Goal: Task Accomplishment & Management: Complete application form

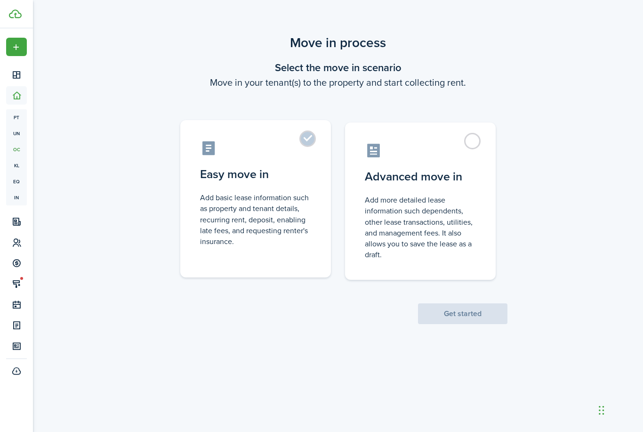
click at [302, 157] on label "Easy move in Add basic lease information such as property and tenant details, r…" at bounding box center [255, 198] width 151 height 157
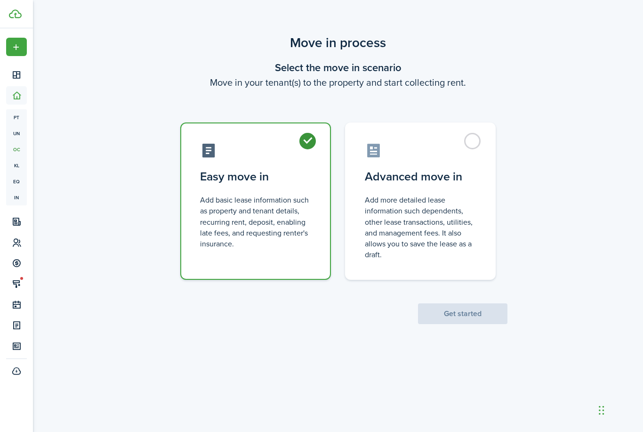
radio input "true"
click at [450, 323] on button "Get started" at bounding box center [463, 313] width 90 height 21
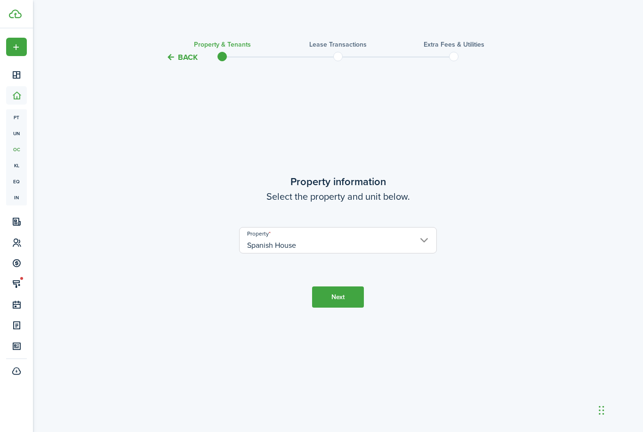
click at [368, 253] on input "Spanish House" at bounding box center [338, 240] width 198 height 26
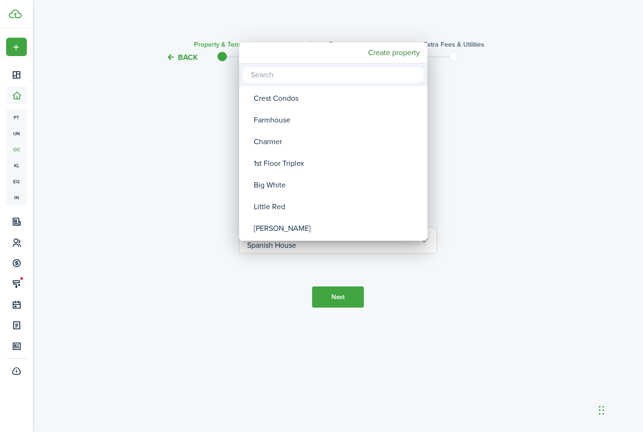
click at [350, 309] on div at bounding box center [322, 216] width 794 height 583
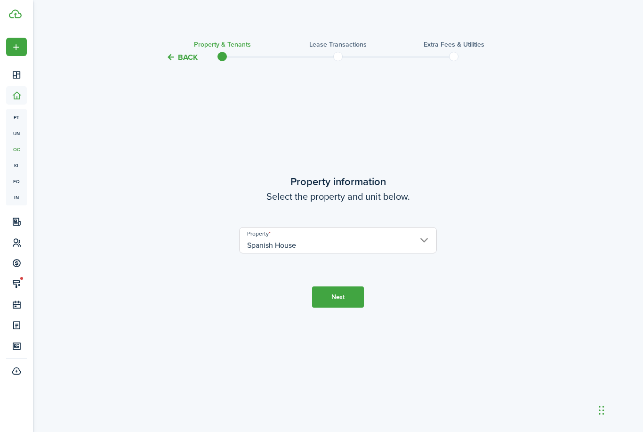
click at [350, 308] on button "Next" at bounding box center [338, 296] width 52 height 21
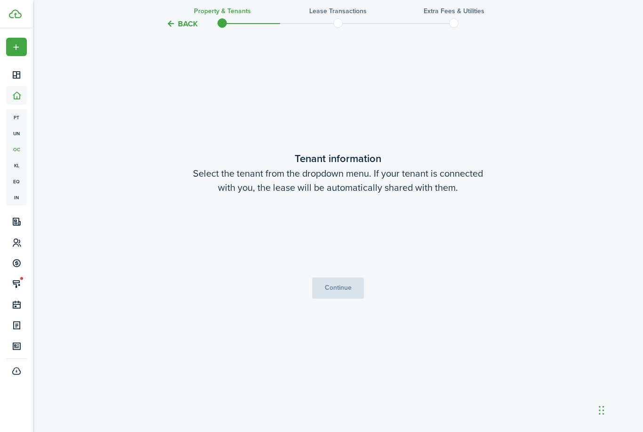
scroll to position [399, 0]
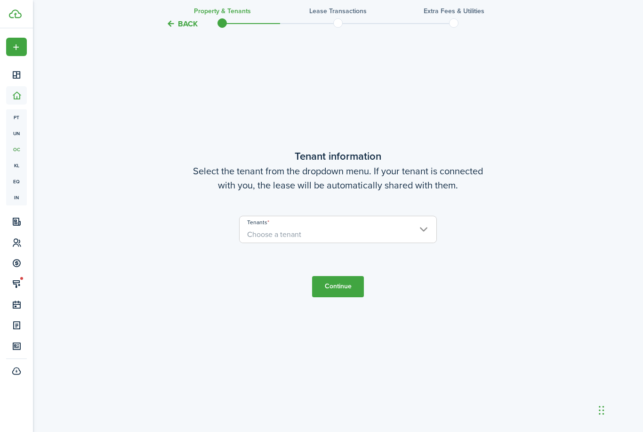
click at [292, 243] on span "Choose a tenant" at bounding box center [338, 235] width 197 height 16
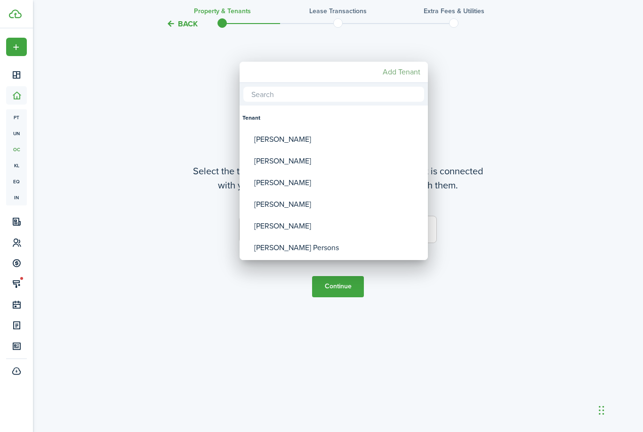
click at [404, 75] on mbsc-button "Add Tenant" at bounding box center [401, 72] width 45 height 17
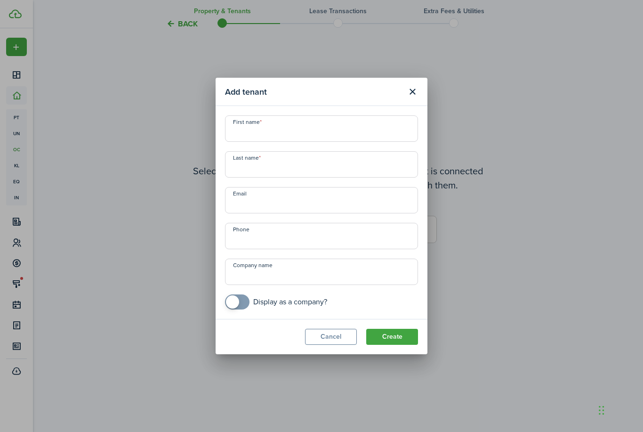
click at [323, 129] on input "First name" at bounding box center [321, 128] width 193 height 26
type input "[PERSON_NAME]"
type input "[EMAIL_ADDRESS][DOMAIN_NAME]"
click at [384, 330] on button "Create" at bounding box center [392, 337] width 52 height 16
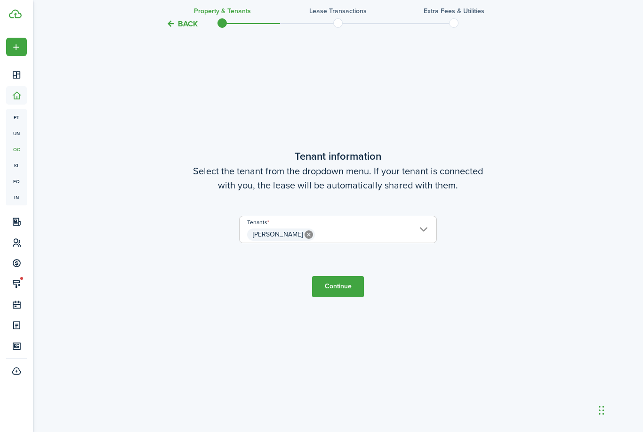
click at [351, 243] on span "[PERSON_NAME]" at bounding box center [338, 235] width 197 height 16
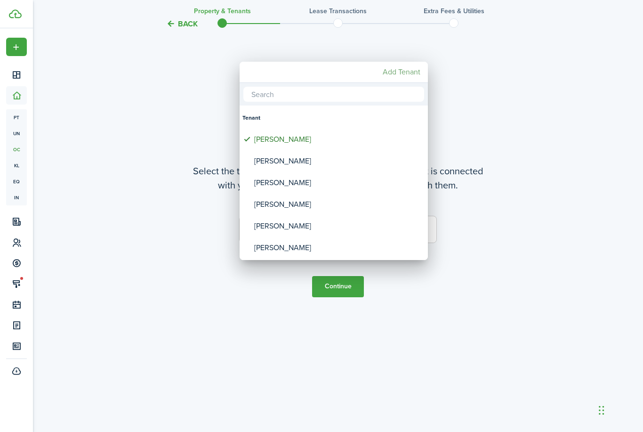
click at [402, 73] on mbsc-button "Add Tenant" at bounding box center [401, 72] width 45 height 17
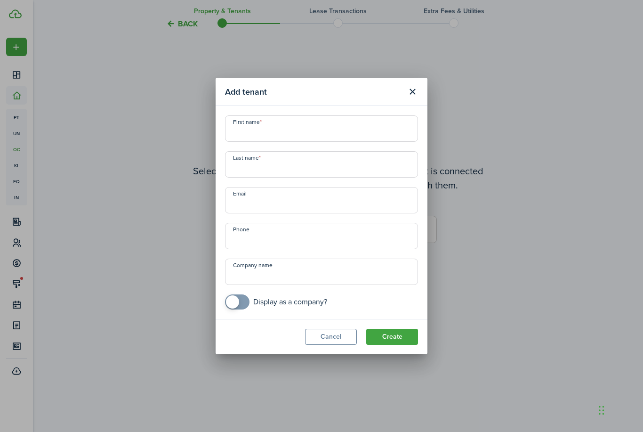
click at [257, 131] on input "First name" at bounding box center [321, 128] width 193 height 26
type input "[PERSON_NAME]"
type input "[EMAIL_ADDRESS][DOMAIN_NAME]"
click at [394, 334] on button "Create" at bounding box center [392, 337] width 52 height 16
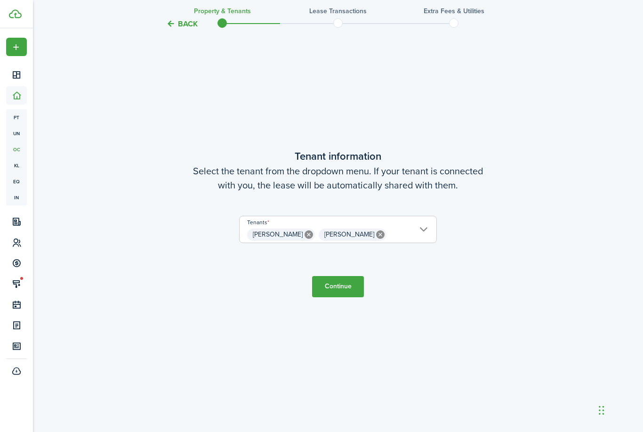
click at [335, 297] on button "Continue" at bounding box center [338, 286] width 52 height 21
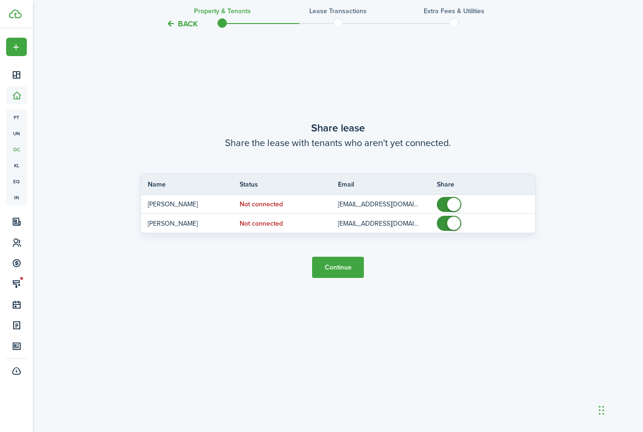
scroll to position [862, 0]
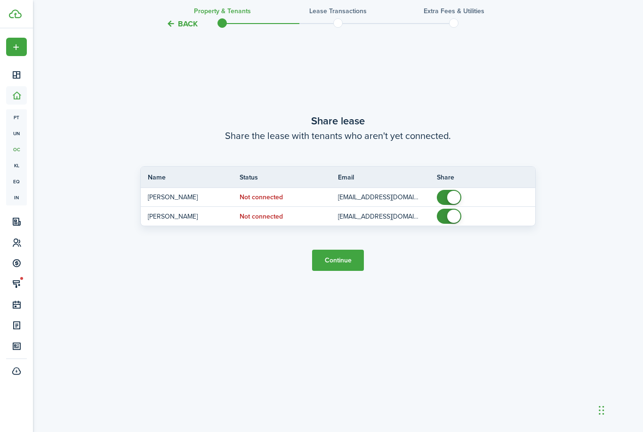
click at [332, 271] on button "Continue" at bounding box center [338, 260] width 52 height 21
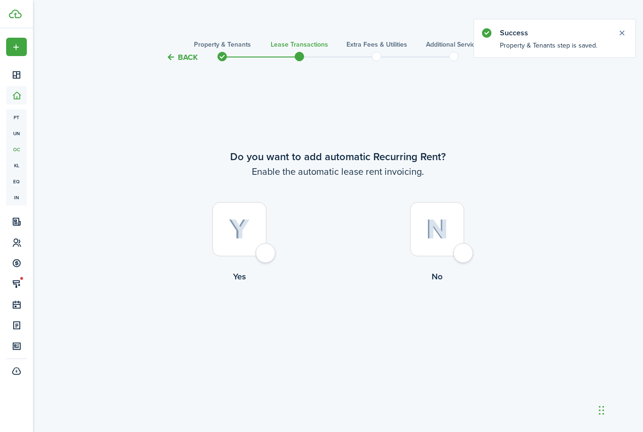
click at [264, 256] on div at bounding box center [239, 229] width 54 height 54
radio input "true"
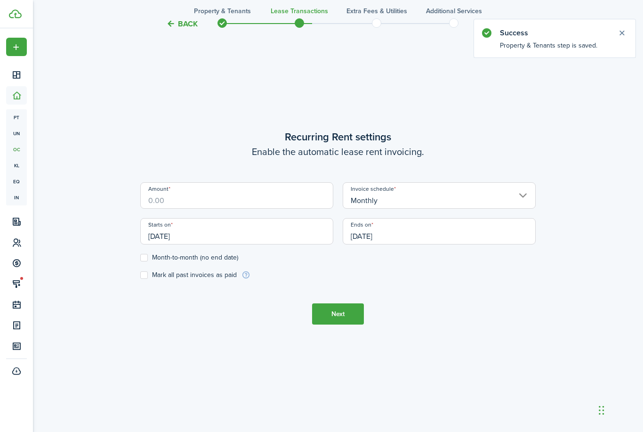
scroll to position [399, 0]
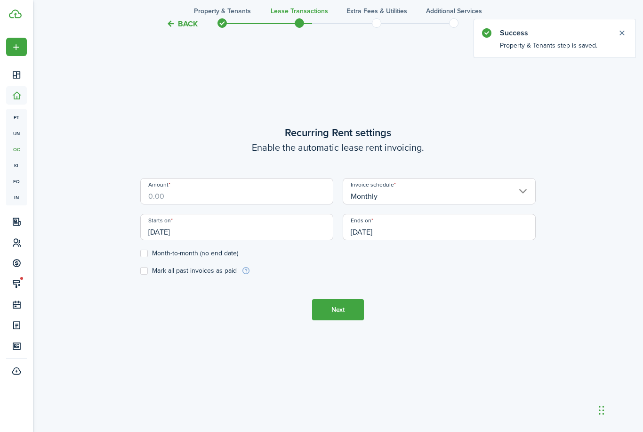
click at [223, 204] on input "Amount" at bounding box center [236, 191] width 193 height 26
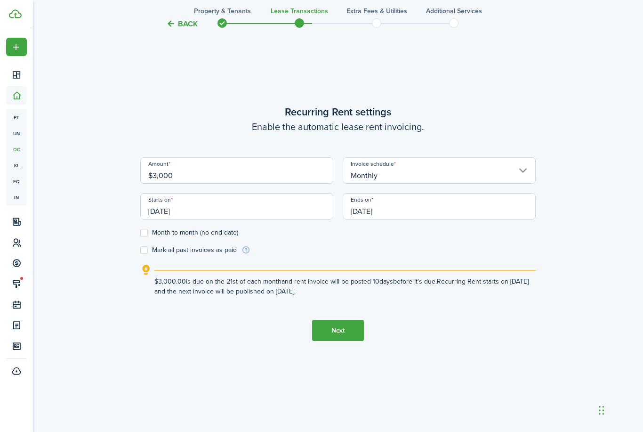
click at [383, 220] on input "[DATE]" at bounding box center [439, 206] width 193 height 26
type input "$3,000.00"
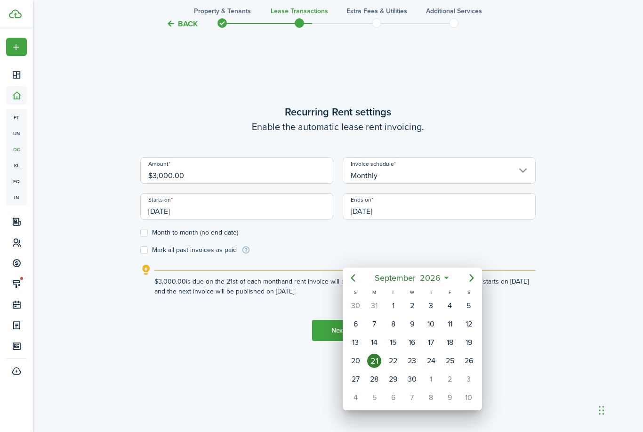
click at [220, 258] on div at bounding box center [322, 216] width 794 height 583
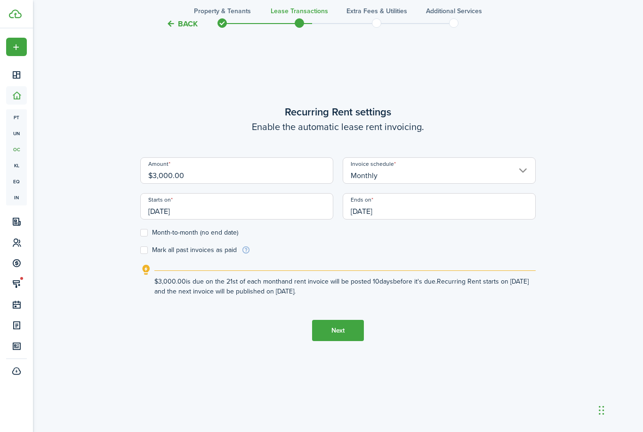
click at [281, 220] on input "[DATE]" at bounding box center [236, 206] width 193 height 26
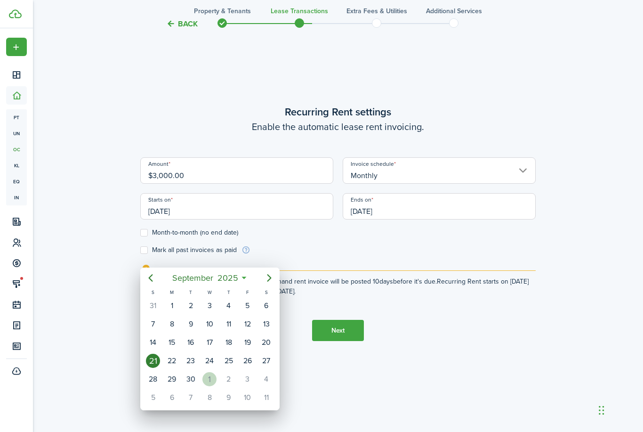
click at [207, 382] on div "1" at bounding box center [210, 379] width 14 height 14
type input "[DATE]"
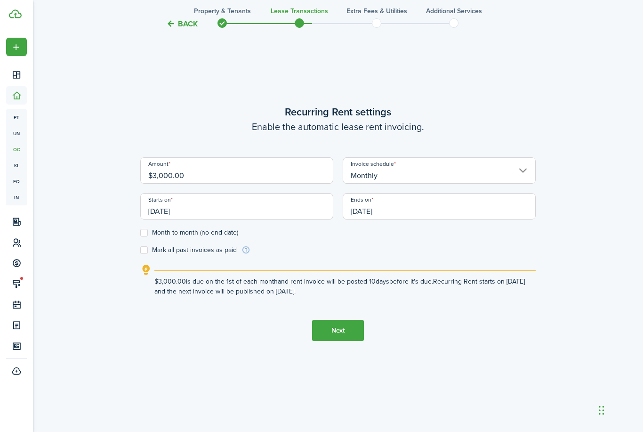
click at [413, 220] on input "[DATE]" at bounding box center [439, 206] width 193 height 26
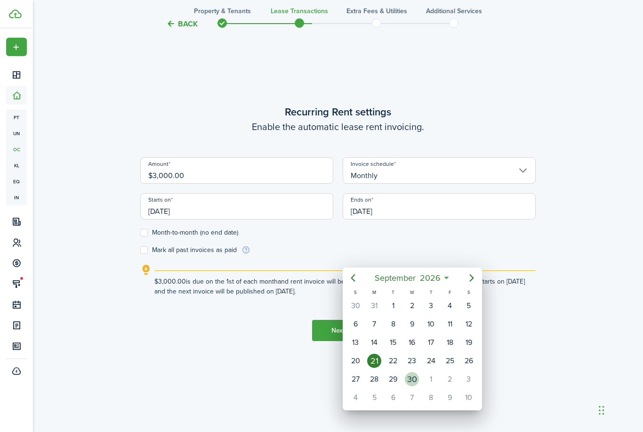
click at [415, 378] on div "30" at bounding box center [412, 379] width 14 height 14
type input "[DATE]"
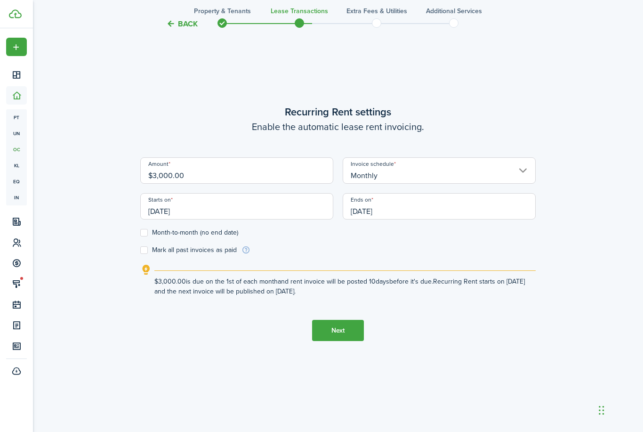
click at [348, 341] on button "Next" at bounding box center [338, 330] width 52 height 21
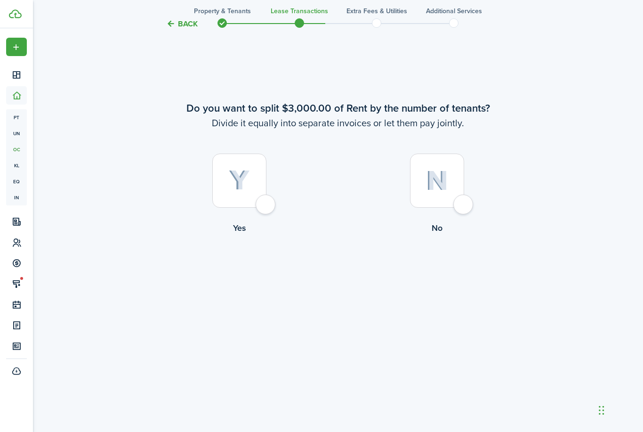
click at [261, 208] on div at bounding box center [239, 181] width 54 height 54
radio input "true"
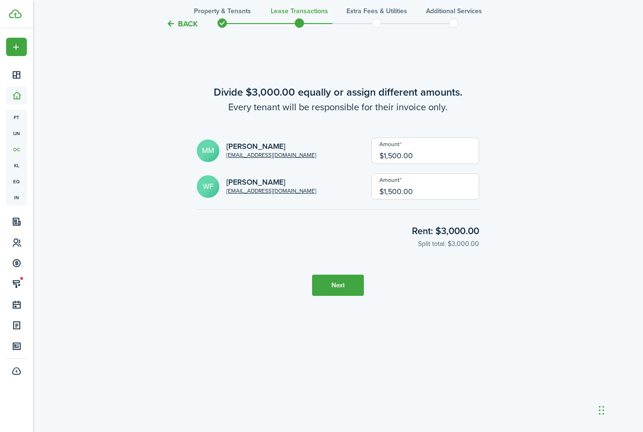
scroll to position [1325, 0]
click at [336, 296] on button "Next" at bounding box center [338, 285] width 52 height 21
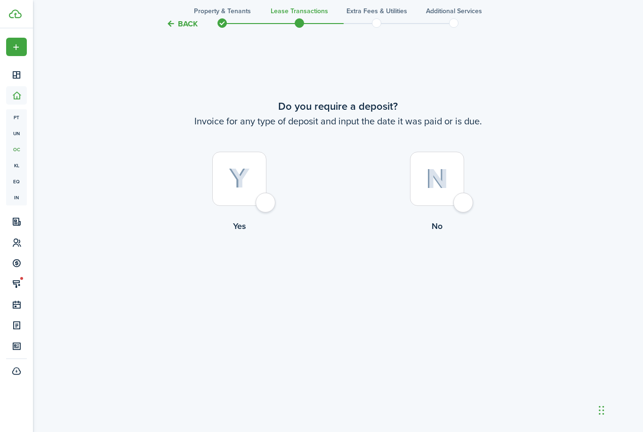
click at [267, 206] on div at bounding box center [239, 179] width 54 height 54
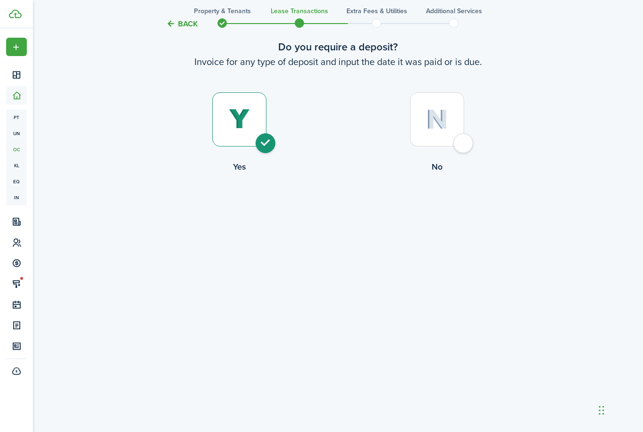
radio input "true"
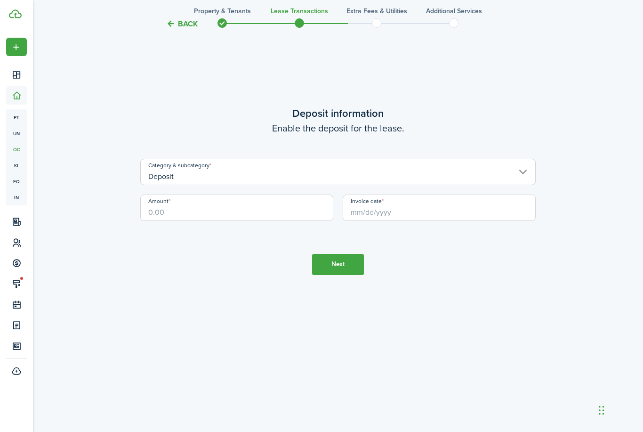
scroll to position [2250, 0]
click at [219, 221] on input "Amount" at bounding box center [236, 208] width 193 height 26
type input "$1,500.00"
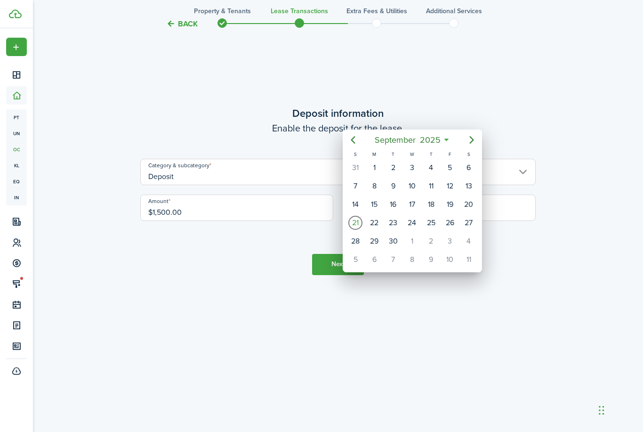
click at [392, 289] on div at bounding box center [322, 216] width 794 height 583
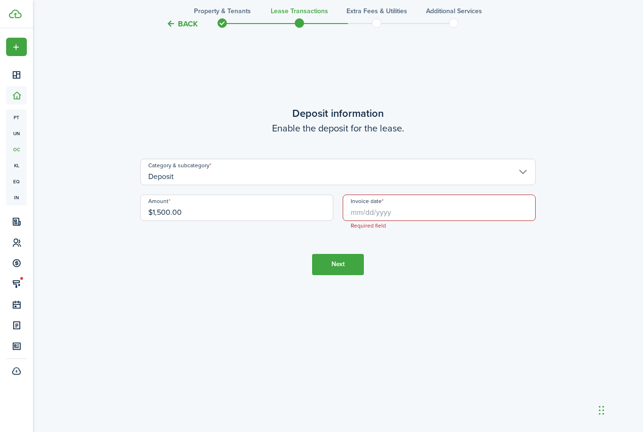
click at [392, 221] on input "Invoice date" at bounding box center [439, 208] width 193 height 26
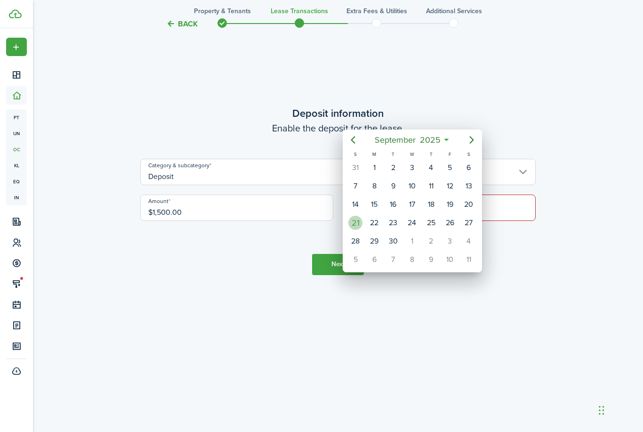
click at [355, 223] on div "21" at bounding box center [356, 223] width 14 height 14
type input "[DATE]"
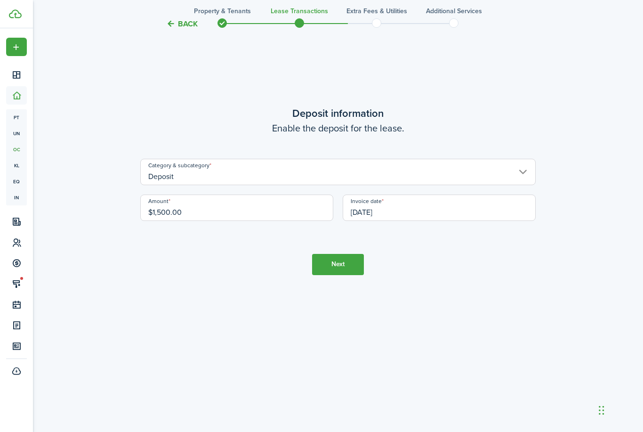
click at [336, 275] on button "Next" at bounding box center [338, 264] width 52 height 21
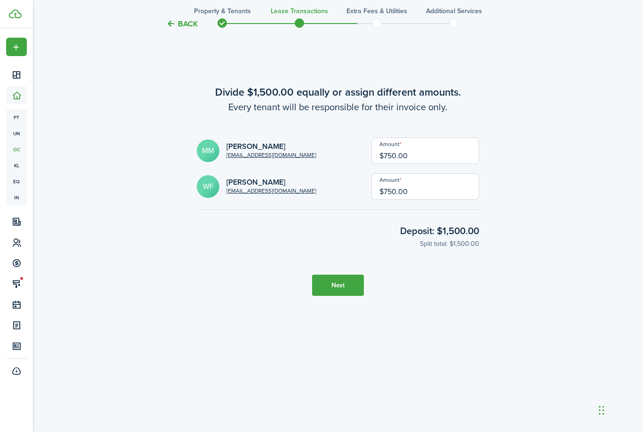
scroll to position [2712, 0]
click at [350, 296] on button "Next" at bounding box center [338, 285] width 52 height 21
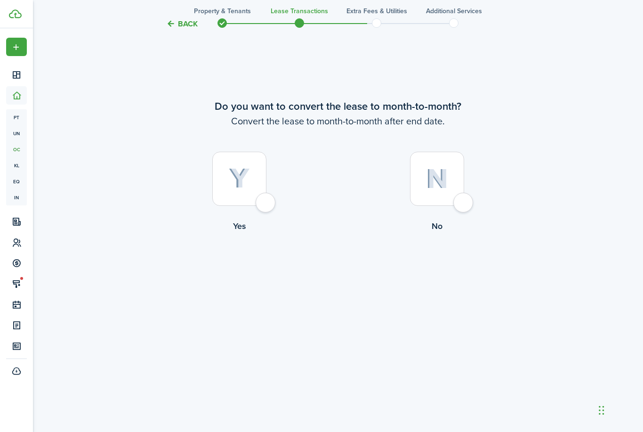
scroll to position [3175, 0]
click at [267, 206] on div at bounding box center [239, 179] width 54 height 54
radio input "true"
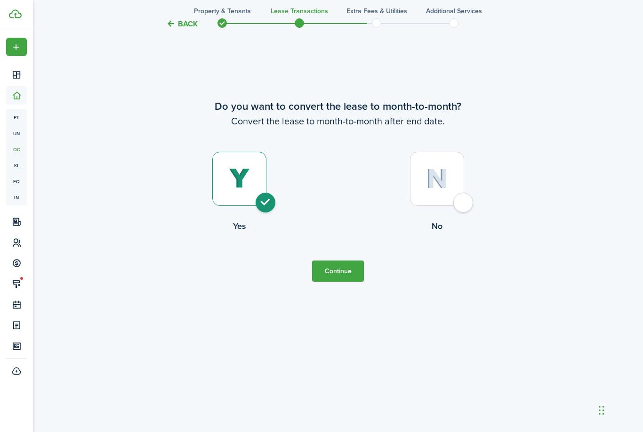
click at [348, 282] on button "Continue" at bounding box center [338, 271] width 52 height 21
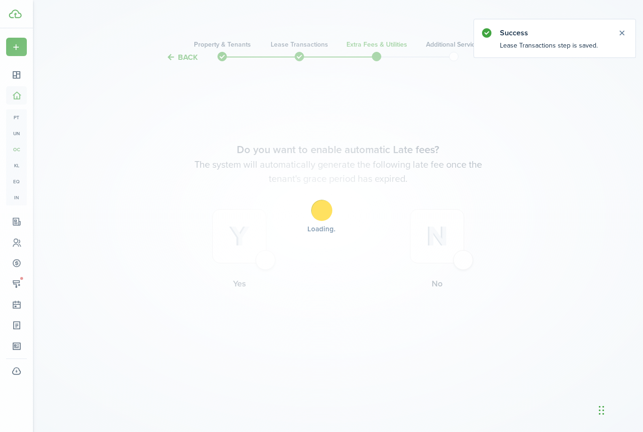
scroll to position [0, 0]
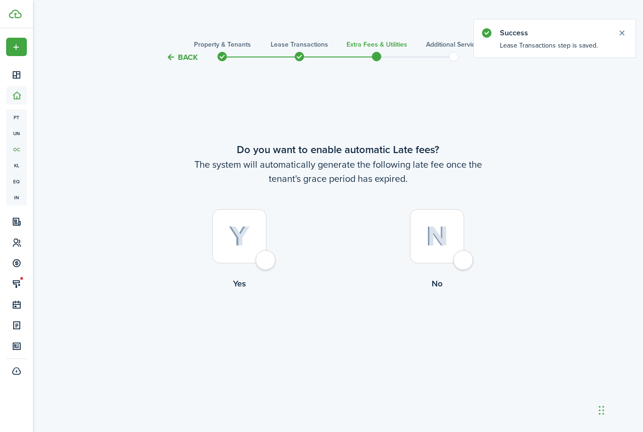
click at [262, 263] on div at bounding box center [239, 236] width 54 height 54
radio input "true"
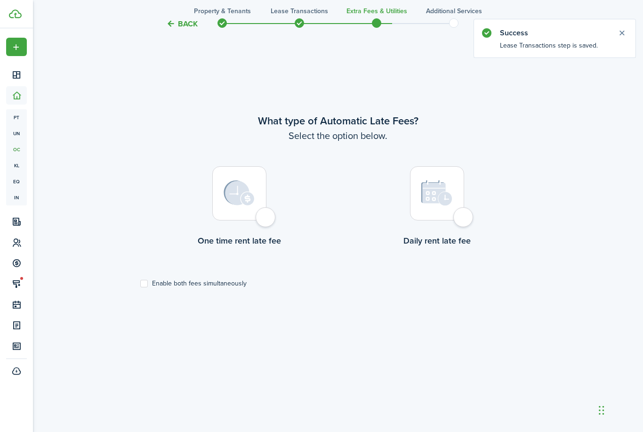
click at [259, 220] on div at bounding box center [239, 193] width 54 height 54
radio input "true"
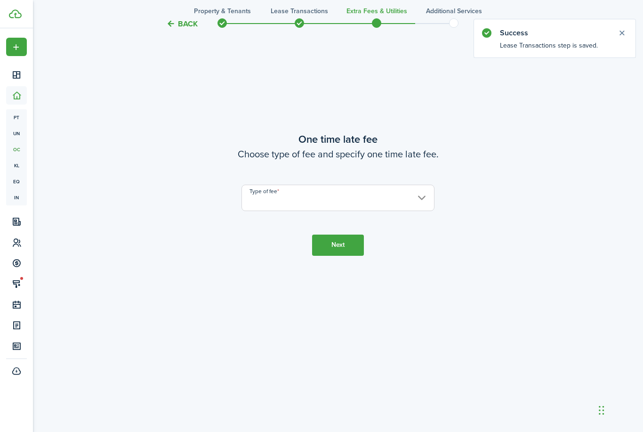
scroll to position [862, 0]
click at [314, 210] on input "Type of fee" at bounding box center [338, 196] width 193 height 26
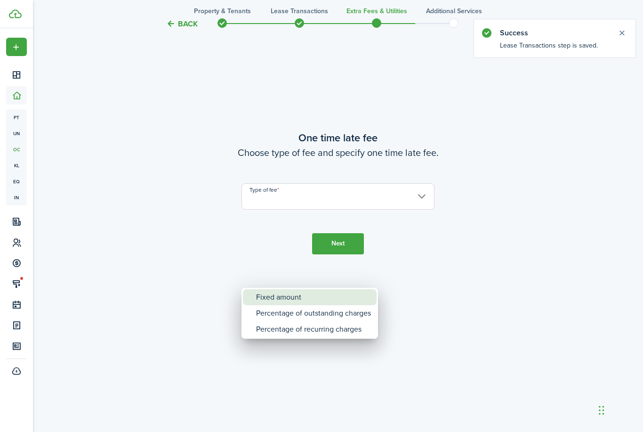
click at [286, 295] on div "Fixed amount" at bounding box center [313, 297] width 115 height 16
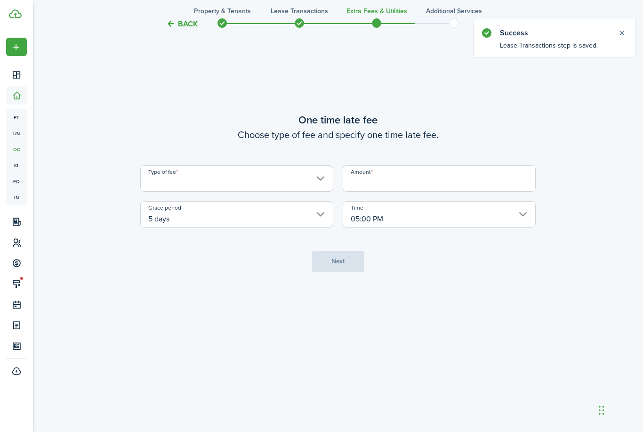
type input "Fixed amount"
click at [357, 192] on input "Amount" at bounding box center [439, 178] width 193 height 26
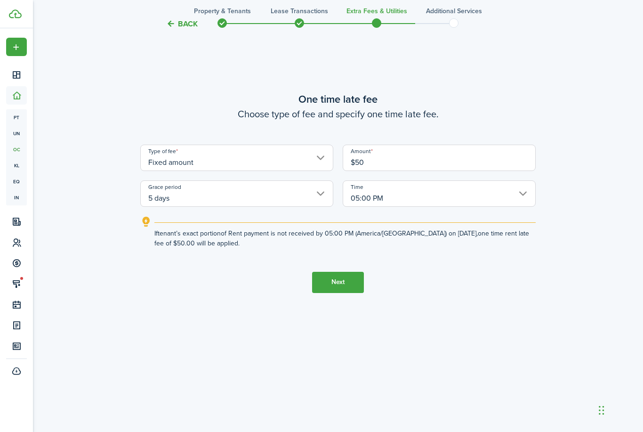
click at [269, 207] on input "5 days" at bounding box center [236, 193] width 193 height 26
type input "$50.00"
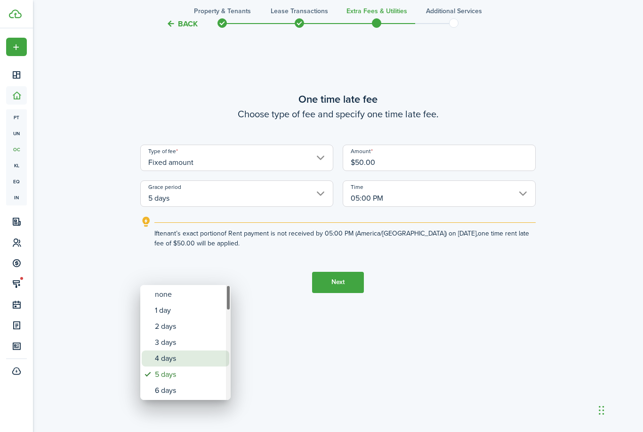
click at [170, 360] on div "4 days" at bounding box center [189, 358] width 69 height 16
type input "4 days"
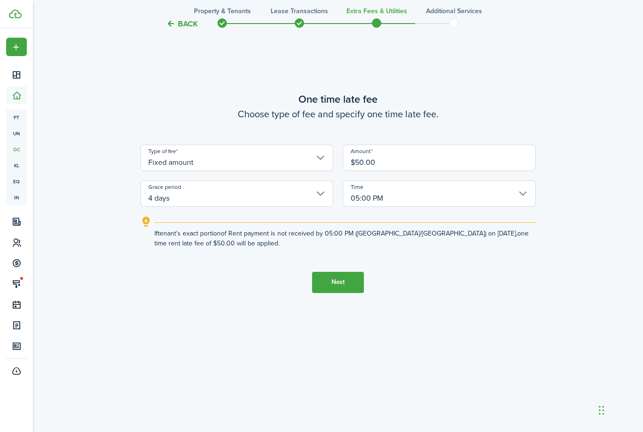
click at [340, 293] on button "Next" at bounding box center [338, 282] width 52 height 21
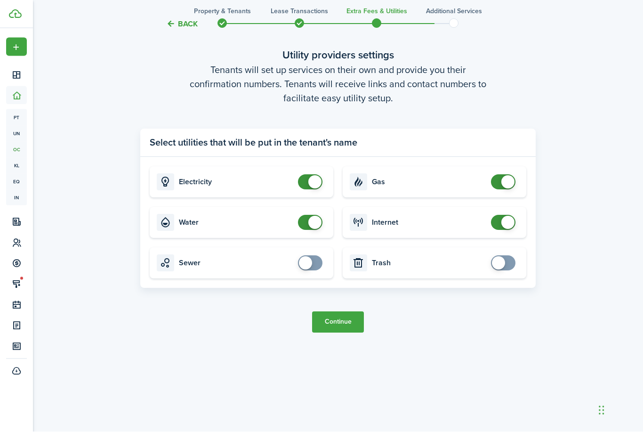
scroll to position [1335, 0]
checkbox input "true"
click at [504, 270] on span at bounding box center [498, 263] width 13 height 13
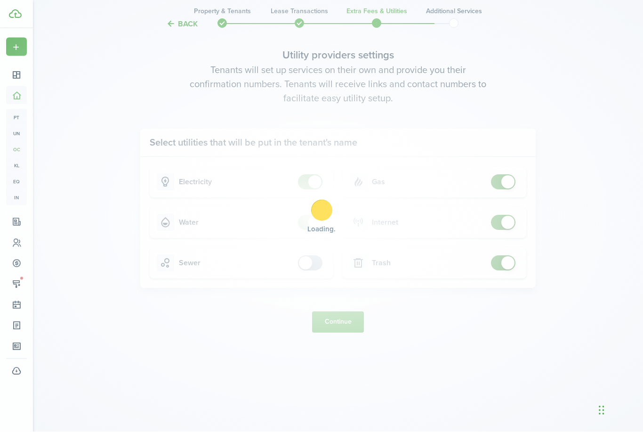
scroll to position [1336, 0]
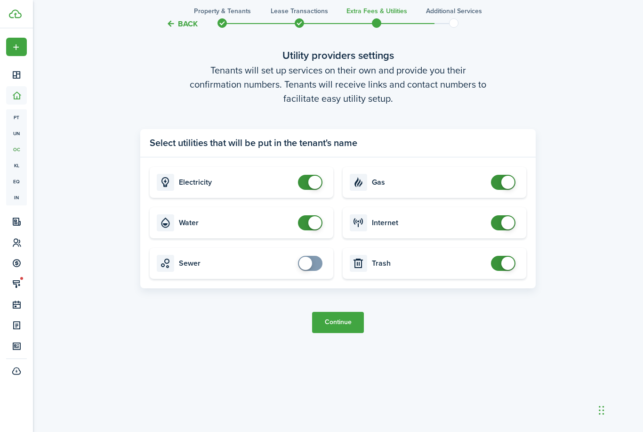
checkbox input "true"
click at [307, 270] on span at bounding box center [305, 263] width 13 height 13
click at [352, 333] on button "Continue" at bounding box center [338, 322] width 52 height 21
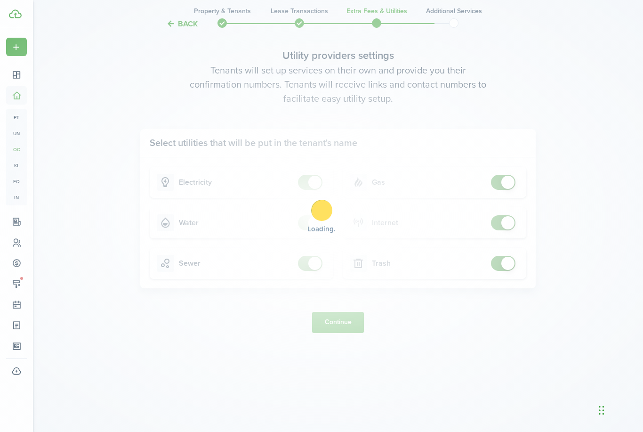
scroll to position [0, 0]
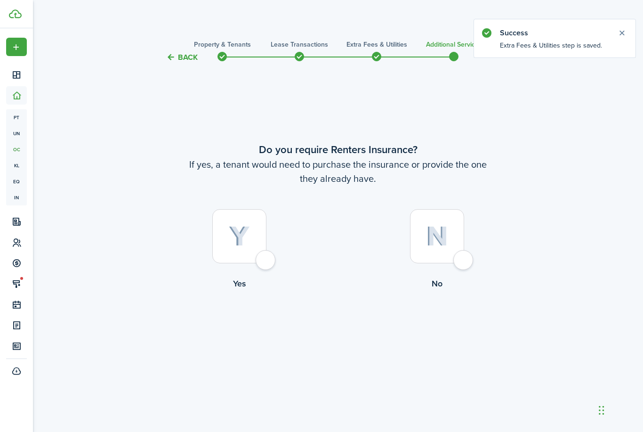
click at [461, 263] on div at bounding box center [437, 236] width 54 height 54
radio input "true"
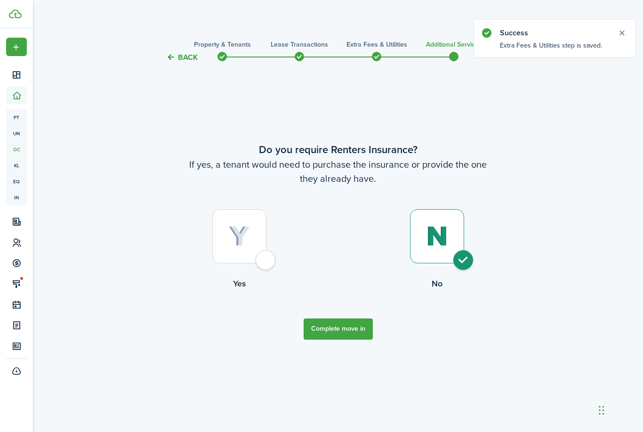
click at [338, 340] on button "Complete move in" at bounding box center [338, 328] width 69 height 21
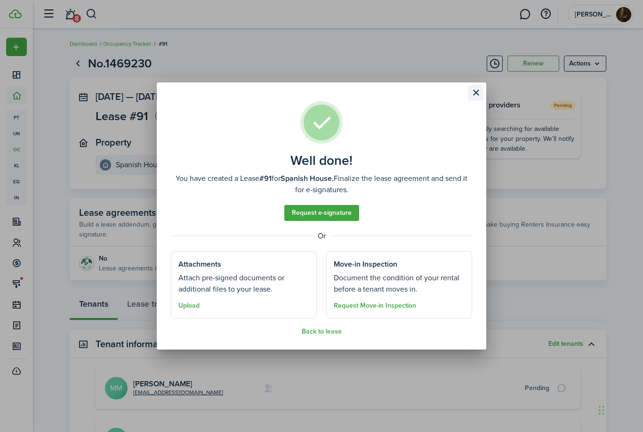
click at [475, 91] on button "Close modal" at bounding box center [476, 93] width 16 height 16
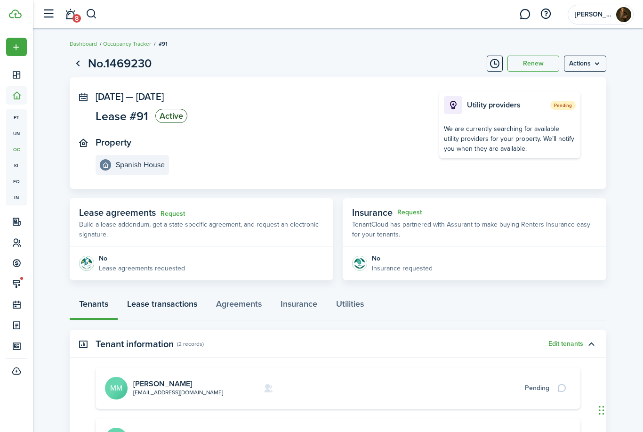
click at [165, 304] on link "Lease transactions" at bounding box center [162, 306] width 89 height 28
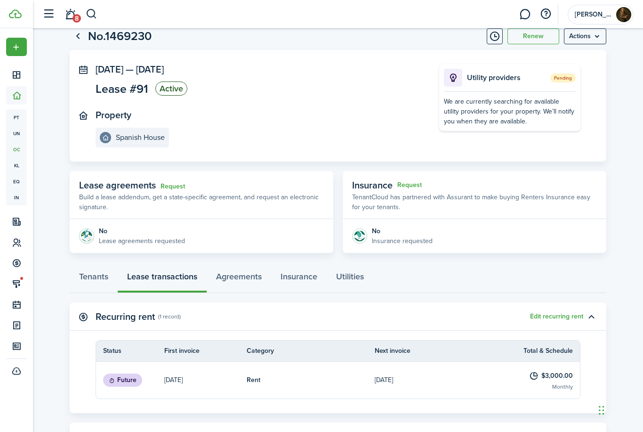
scroll to position [134, 0]
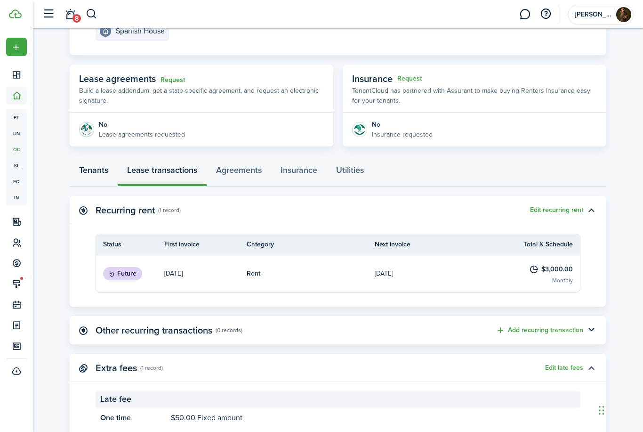
click at [84, 166] on link "Tenants" at bounding box center [94, 172] width 48 height 28
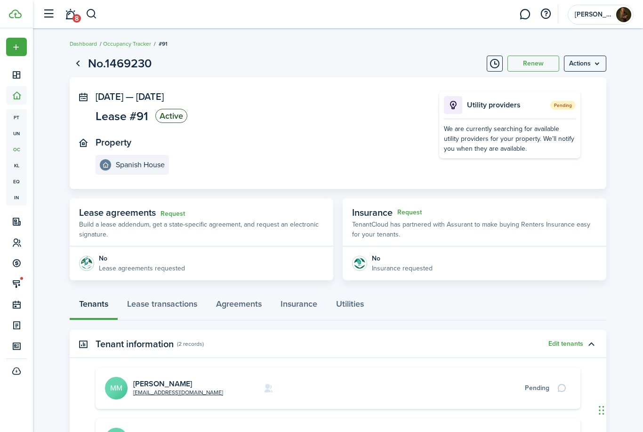
click at [113, 386] on avatar-text "MM" at bounding box center [116, 388] width 23 height 23
click at [143, 385] on link "[PERSON_NAME]" at bounding box center [162, 383] width 59 height 11
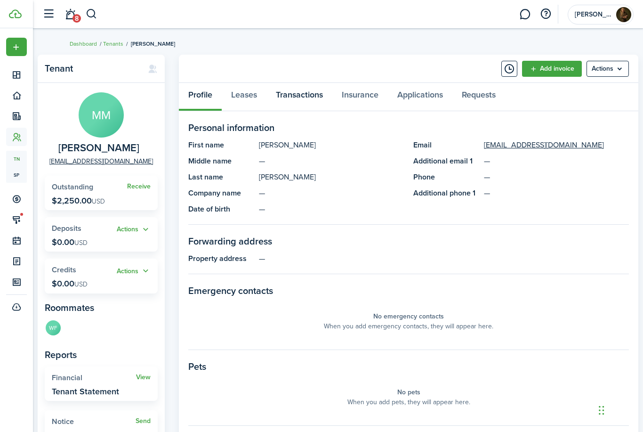
click at [289, 92] on link "Transactions" at bounding box center [300, 97] width 66 height 28
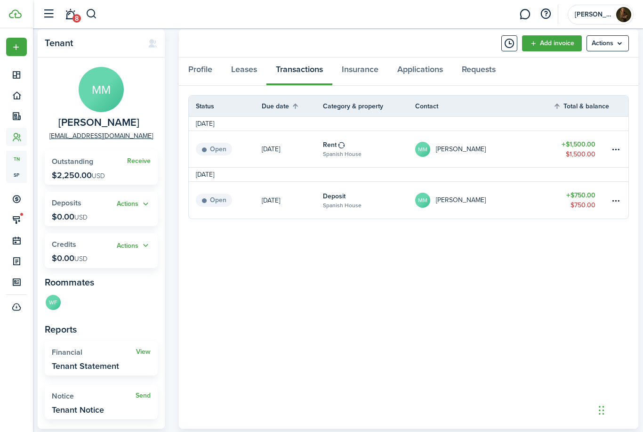
scroll to position [29, 0]
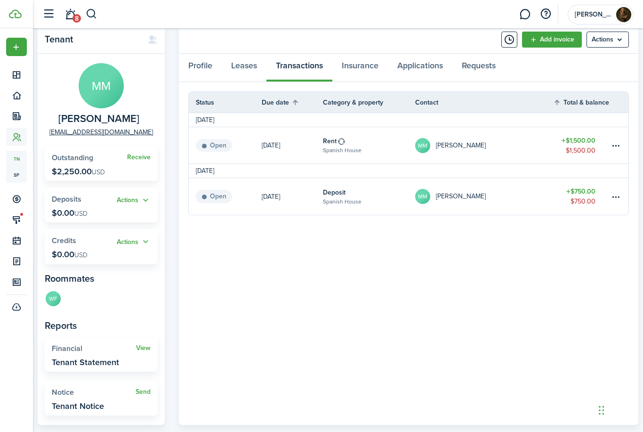
click at [423, 143] on avatar-text "MM" at bounding box center [422, 145] width 15 height 15
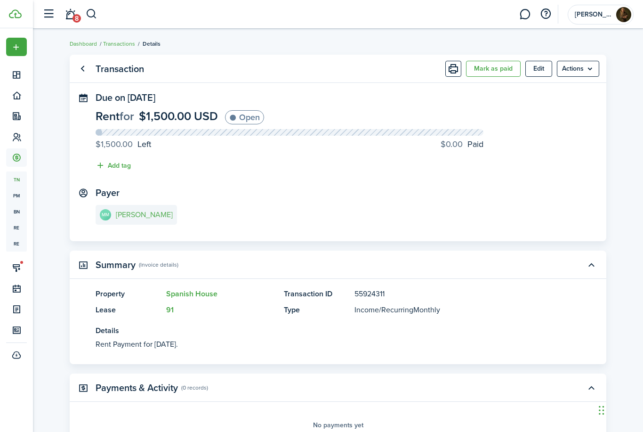
click at [120, 221] on link "MM [PERSON_NAME]" at bounding box center [136, 215] width 81 height 20
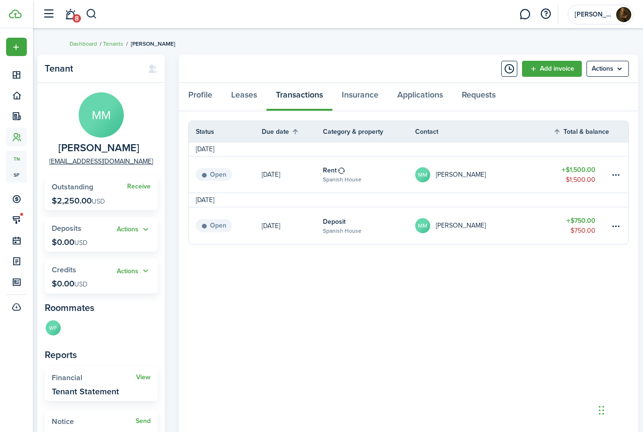
click at [342, 183] on table-subtitle "Spanish House" at bounding box center [342, 179] width 39 height 8
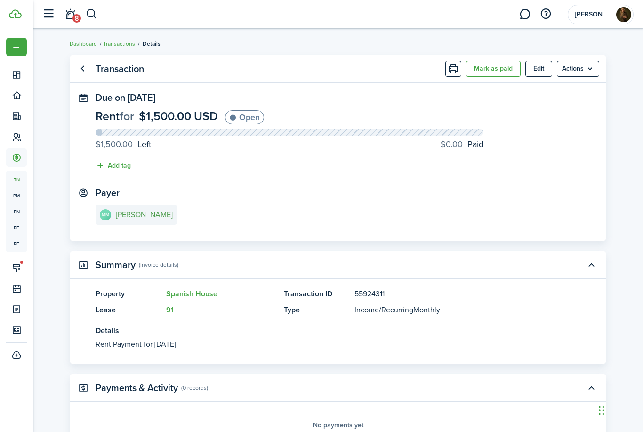
click at [132, 212] on e-details-info-title "[PERSON_NAME]" at bounding box center [144, 215] width 57 height 8
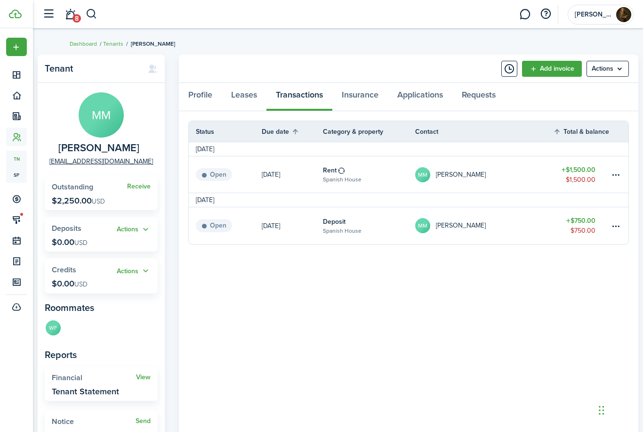
click at [334, 220] on table-info-title "Deposit" at bounding box center [334, 222] width 23 height 10
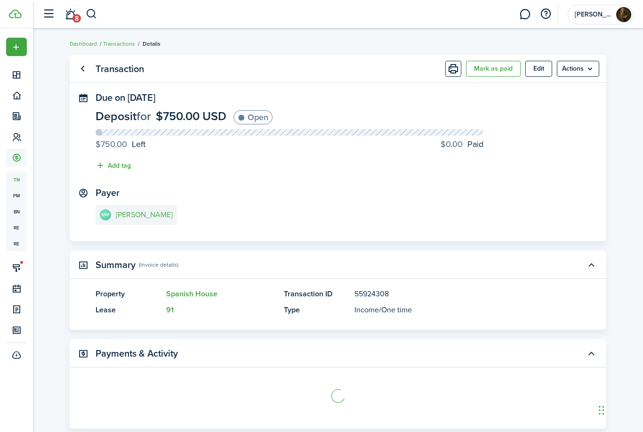
click at [113, 217] on link "MM [PERSON_NAME]" at bounding box center [136, 215] width 81 height 20
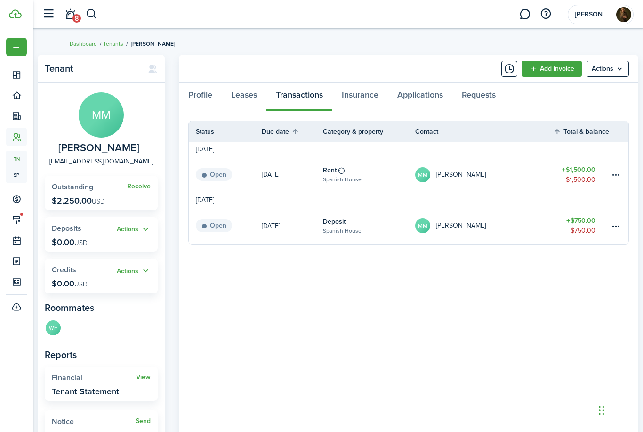
click at [338, 231] on table-subtitle "Spanish House" at bounding box center [342, 231] width 39 height 8
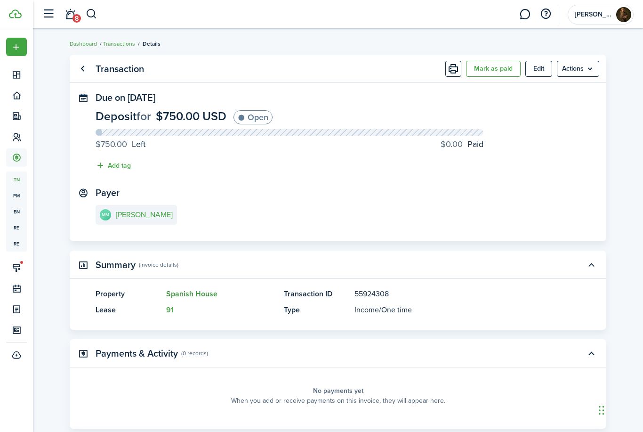
click at [199, 294] on link "Spanish House" at bounding box center [191, 293] width 51 height 11
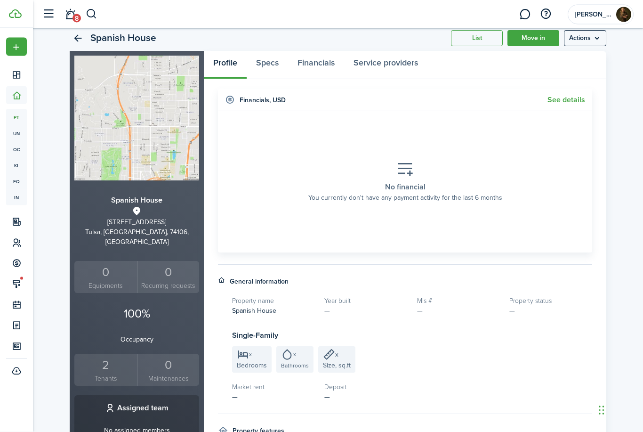
scroll to position [31, 0]
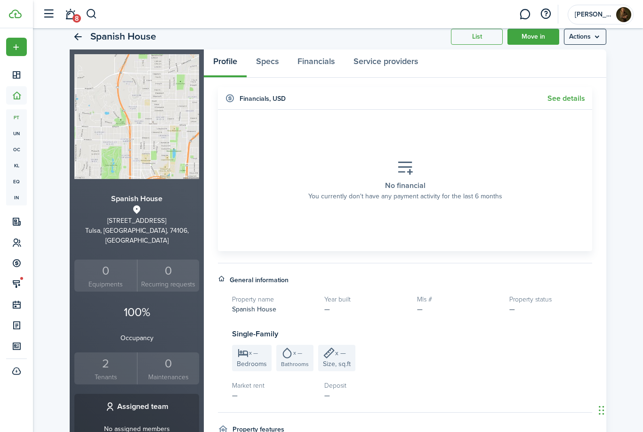
click at [97, 357] on div "2" at bounding box center [106, 364] width 58 height 18
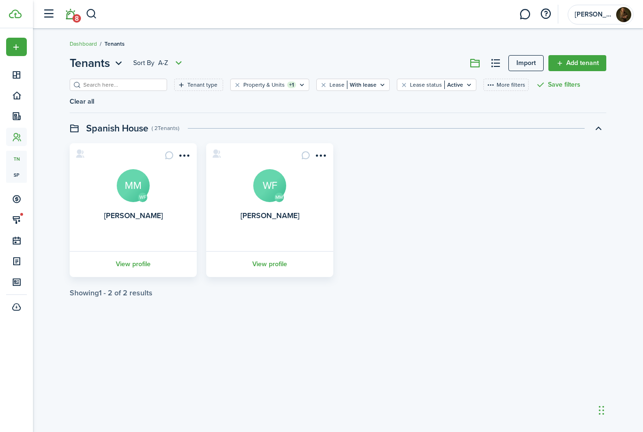
click at [73, 14] on link "8" at bounding box center [70, 14] width 18 height 24
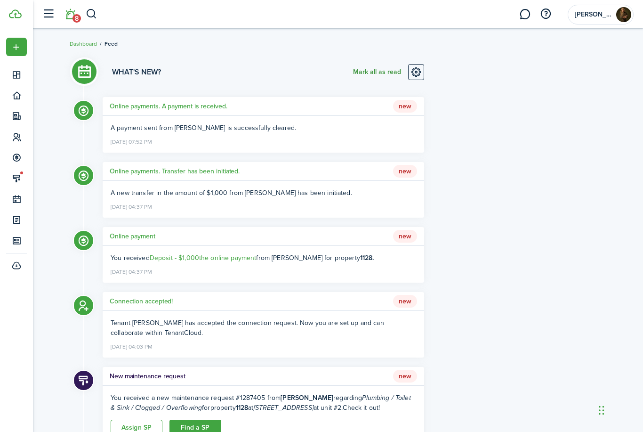
click at [367, 74] on button "Mark all as read" at bounding box center [377, 72] width 48 height 16
click at [88, 16] on button "button" at bounding box center [92, 14] width 12 height 16
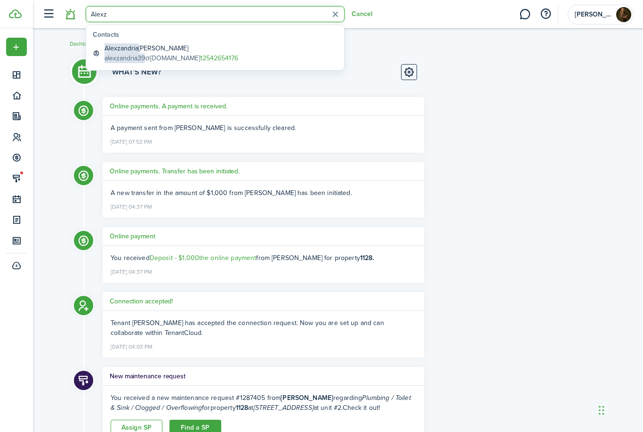
type input "Alexz"
click at [169, 55] on global-search-item-description "alexzandria39 @[DOMAIN_NAME] 12542654176" at bounding box center [172, 58] width 134 height 10
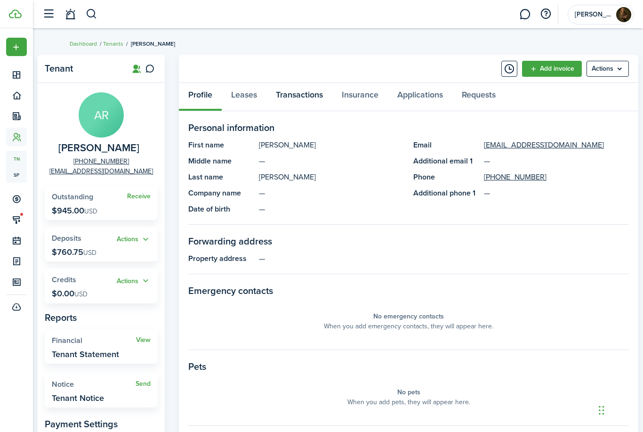
click at [295, 98] on link "Transactions" at bounding box center [300, 97] width 66 height 28
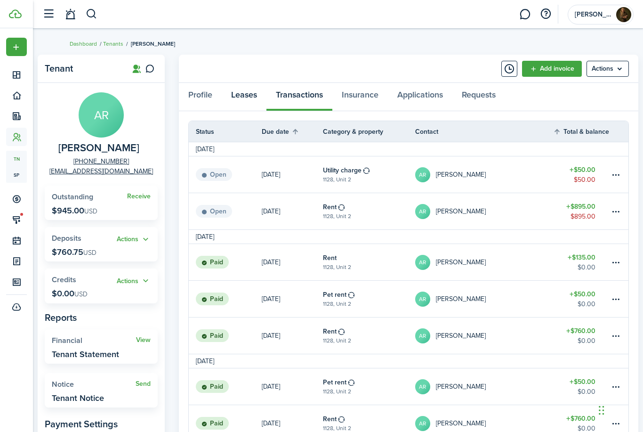
click at [239, 93] on link "Leases" at bounding box center [244, 97] width 45 height 28
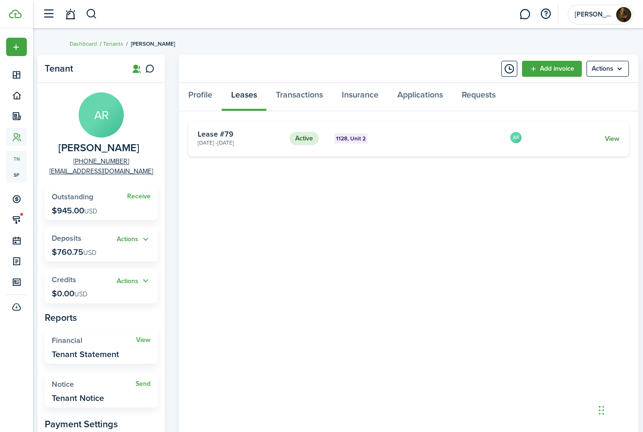
click at [613, 139] on link "View" at bounding box center [612, 139] width 15 height 10
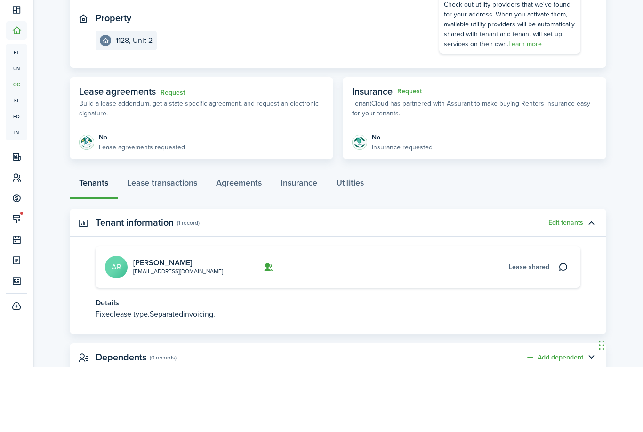
scroll to position [59, 0]
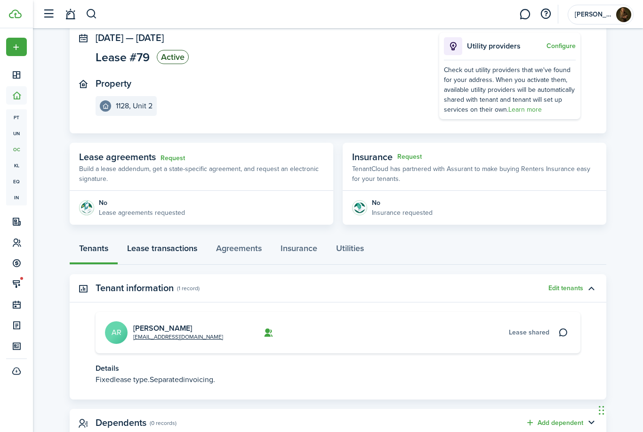
click at [169, 251] on link "Lease transactions" at bounding box center [162, 250] width 89 height 28
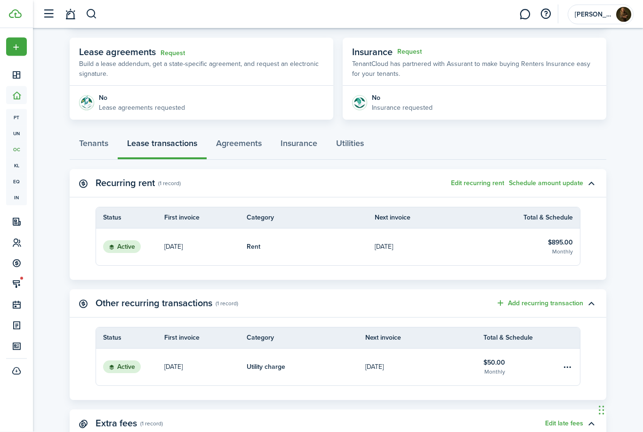
scroll to position [155, 0]
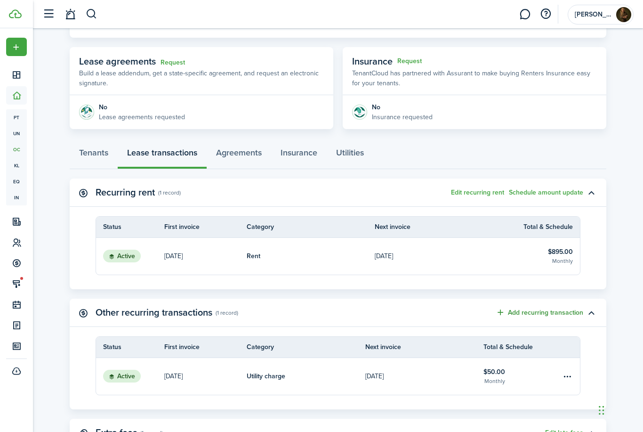
click at [525, 315] on button "Add recurring transaction" at bounding box center [540, 312] width 88 height 11
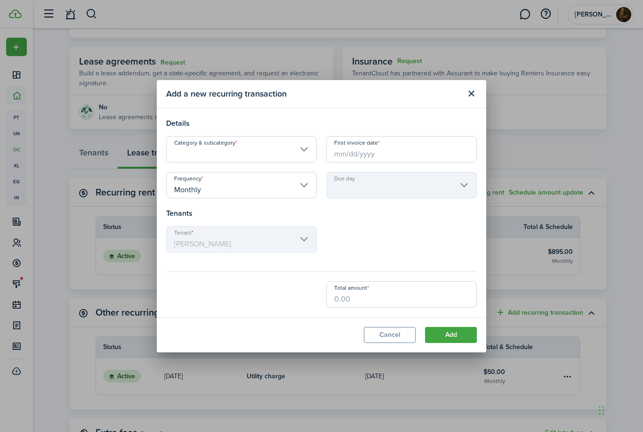
click at [294, 163] on input "Category & subcategory" at bounding box center [241, 149] width 151 height 26
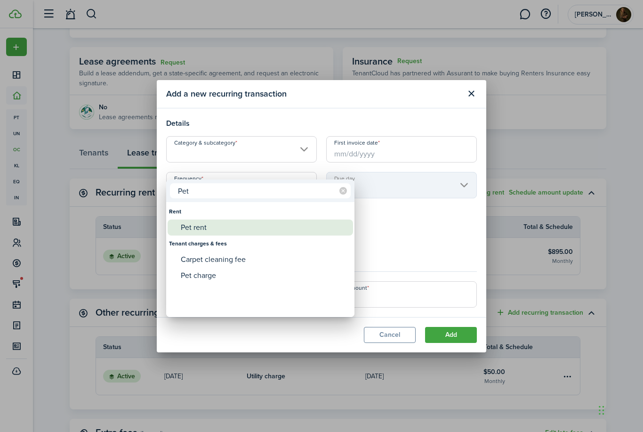
type input "Pet"
click at [210, 224] on div "Pet rent" at bounding box center [264, 228] width 167 height 16
type input "Rent / Pet rent"
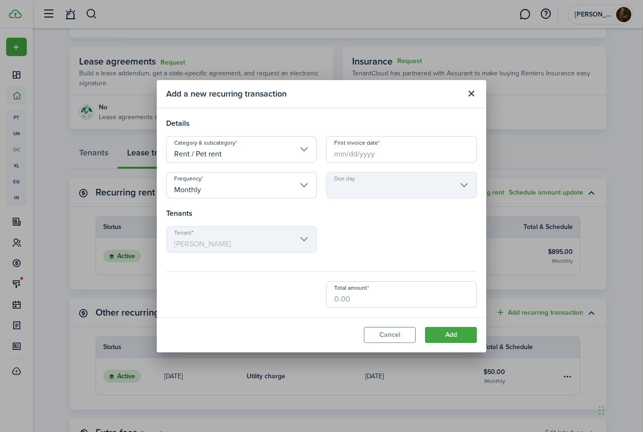
click at [378, 163] on input "First invoice date" at bounding box center [401, 149] width 151 height 26
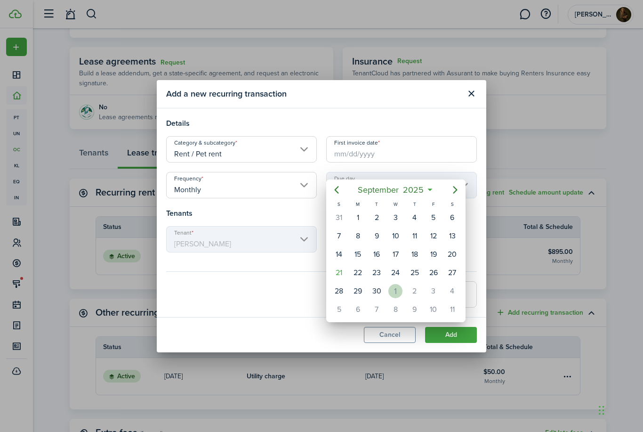
click at [391, 288] on div "1" at bounding box center [396, 291] width 14 height 14
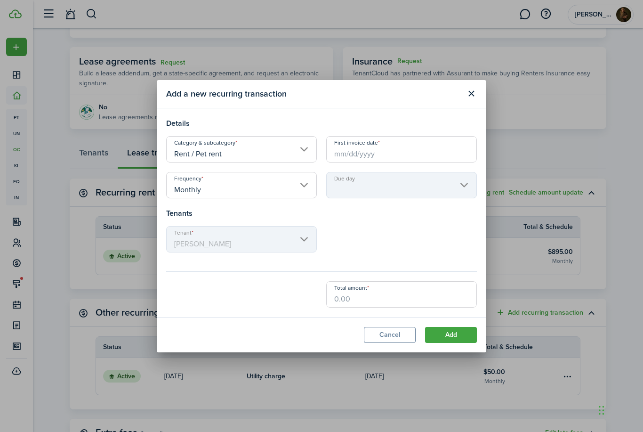
type input "[DATE]"
type input "1st"
click at [356, 308] on input "Total amount" at bounding box center [401, 294] width 151 height 26
type input "$30.00"
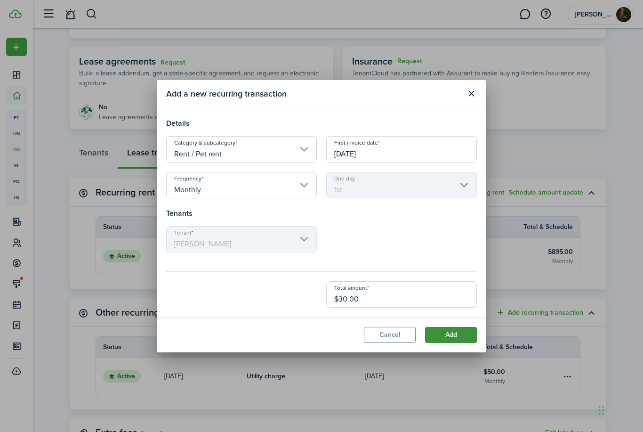
click at [463, 343] on button "Add" at bounding box center [451, 335] width 52 height 16
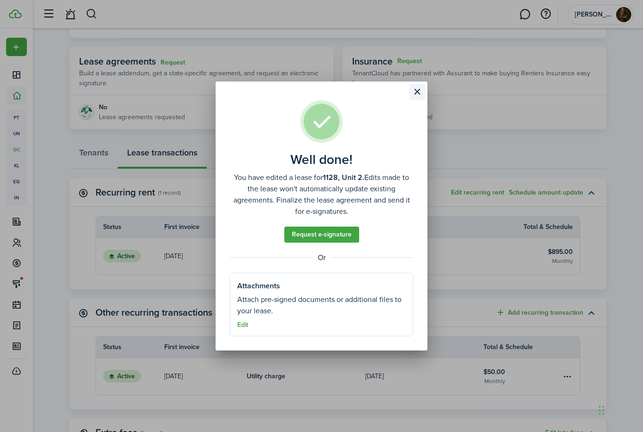
click at [416, 100] on button "Close modal" at bounding box center [417, 92] width 16 height 16
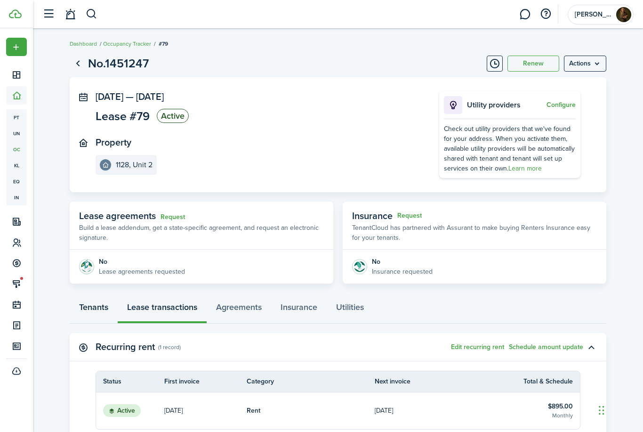
click at [95, 309] on link "Tenants" at bounding box center [94, 309] width 48 height 28
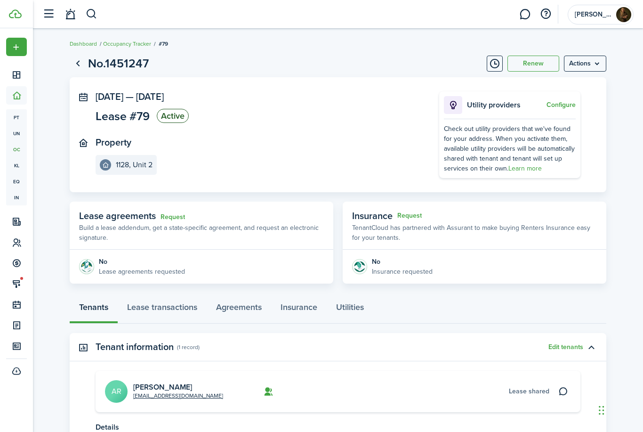
click at [116, 389] on avatar-text "AR" at bounding box center [116, 391] width 23 height 23
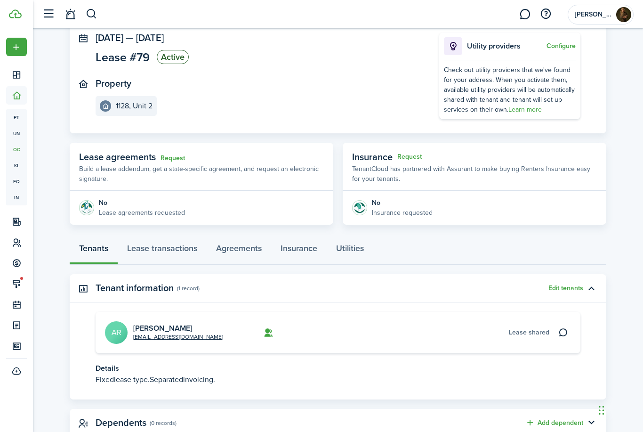
click at [116, 325] on avatar-text "AR" at bounding box center [116, 332] width 23 height 23
click at [116, 337] on avatar-text "AR" at bounding box center [116, 332] width 23 height 23
click at [154, 328] on link "[PERSON_NAME]" at bounding box center [162, 328] width 59 height 11
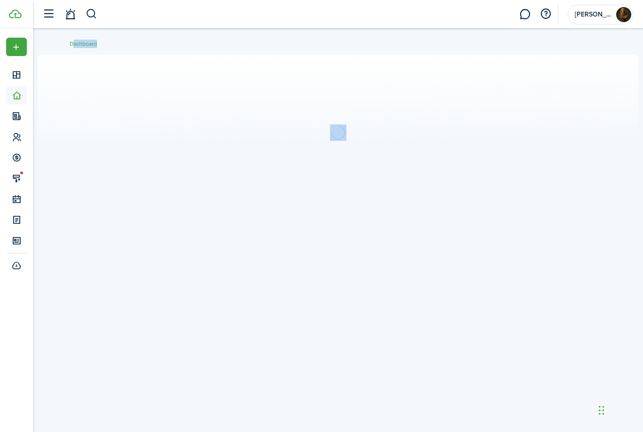
drag, startPoint x: 154, startPoint y: 238, endPoint x: 154, endPoint y: 297, distance: 58.9
click at [154, 297] on div at bounding box center [338, 230] width 611 height 361
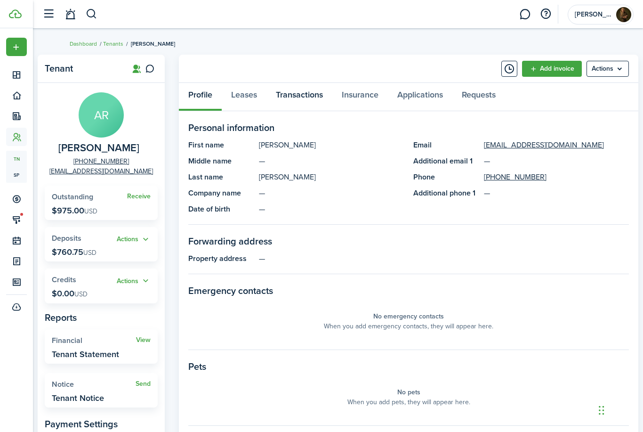
click at [301, 97] on link "Transactions" at bounding box center [300, 97] width 66 height 28
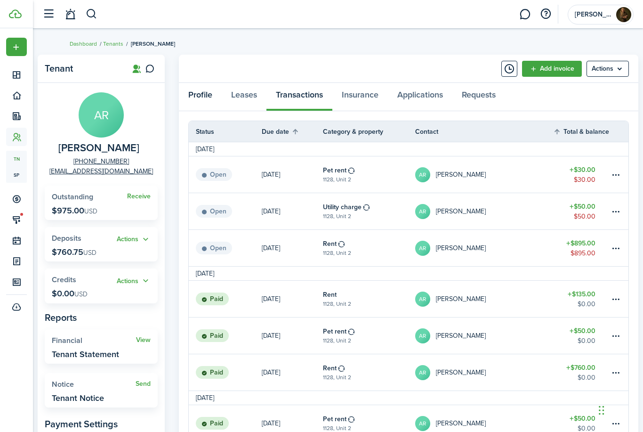
click at [205, 89] on link "Profile" at bounding box center [200, 97] width 43 height 28
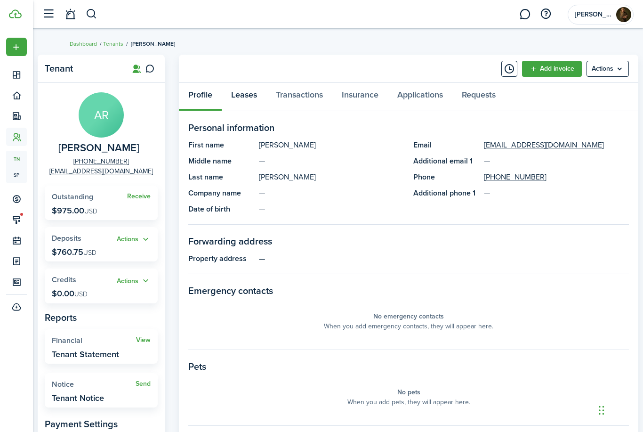
click at [248, 98] on link "Leases" at bounding box center [244, 97] width 45 height 28
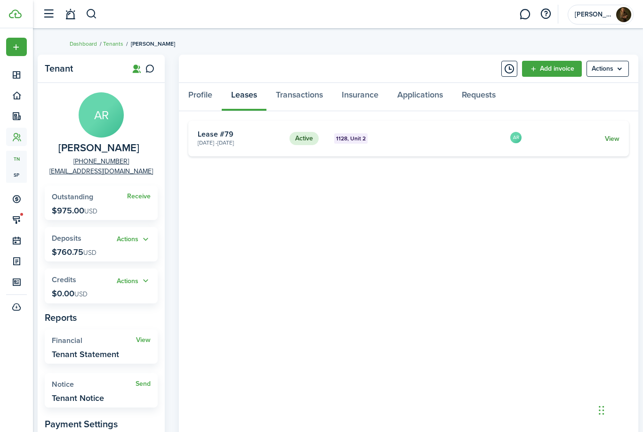
click at [609, 138] on link "View" at bounding box center [612, 139] width 15 height 10
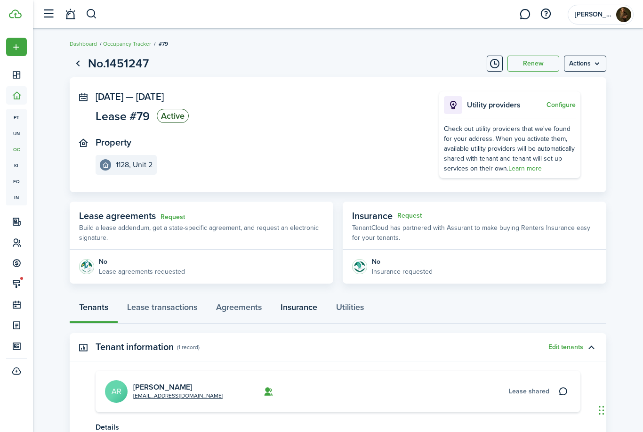
scroll to position [43, 0]
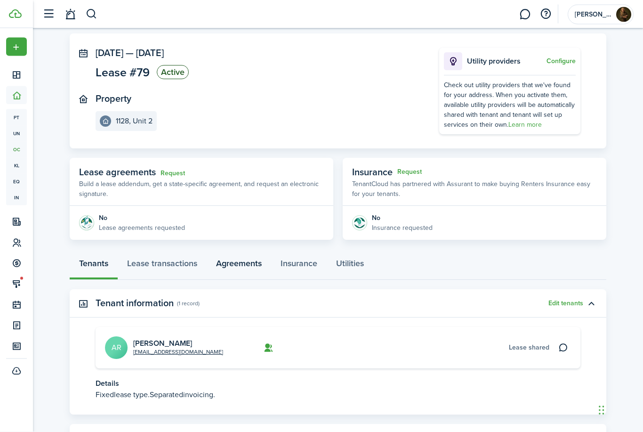
click at [234, 265] on link "Agreements" at bounding box center [239, 266] width 65 height 28
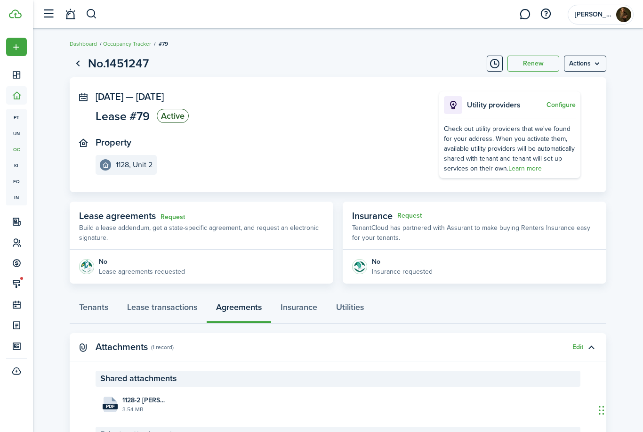
scroll to position [62, 0]
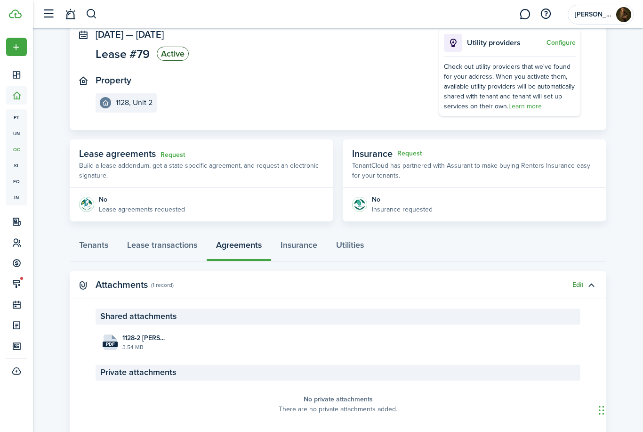
click at [578, 283] on button "Edit" at bounding box center [578, 285] width 11 height 8
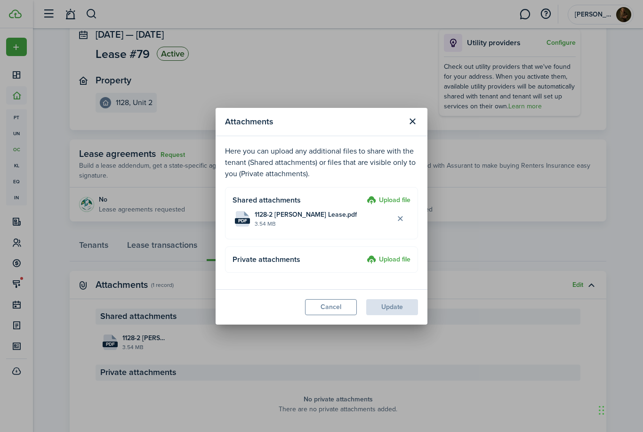
click at [379, 206] on label "Upload file" at bounding box center [389, 200] width 44 height 11
click at [364, 195] on input "Upload file" at bounding box center [364, 195] width 0 height 0
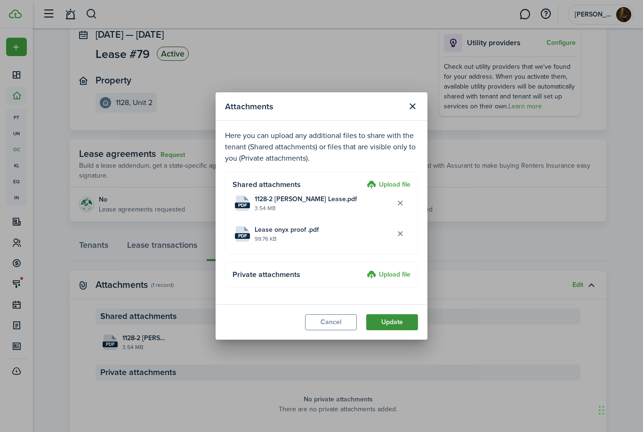
click at [384, 330] on button "Update" at bounding box center [392, 322] width 52 height 16
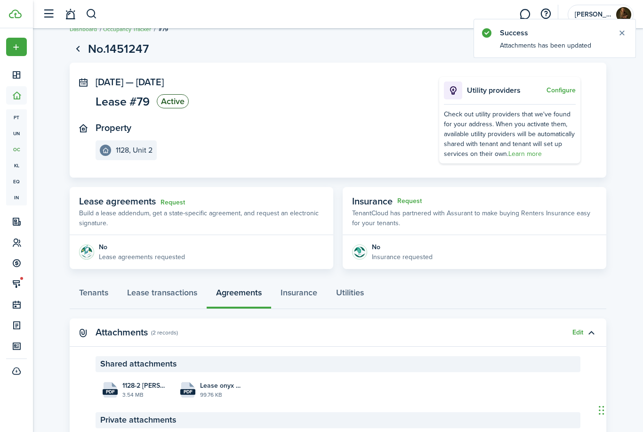
scroll to position [0, 0]
